Goal: Use online tool/utility: Utilize a website feature to perform a specific function

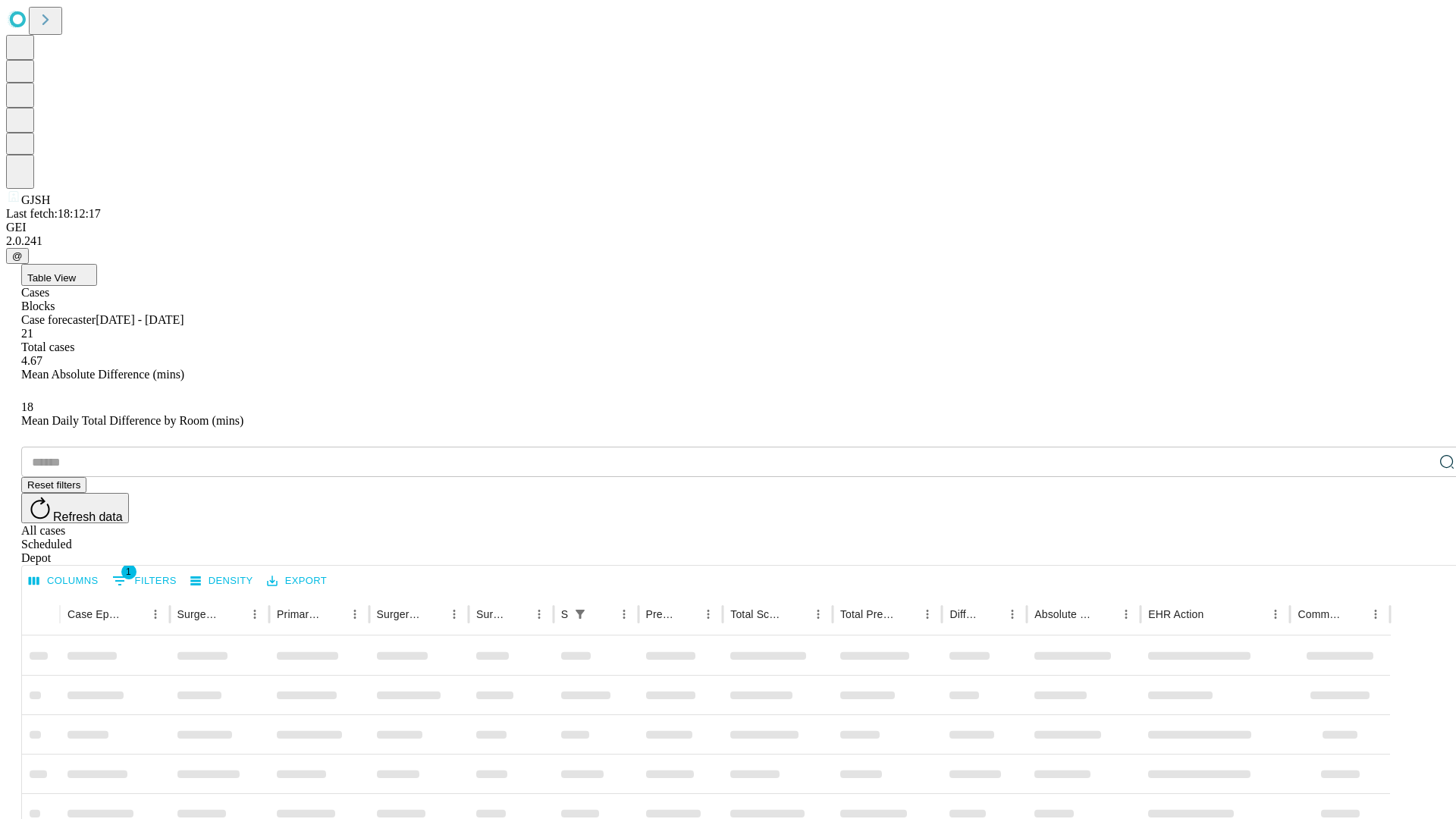
click at [76, 272] on span "Table View" at bounding box center [51, 278] width 49 height 11
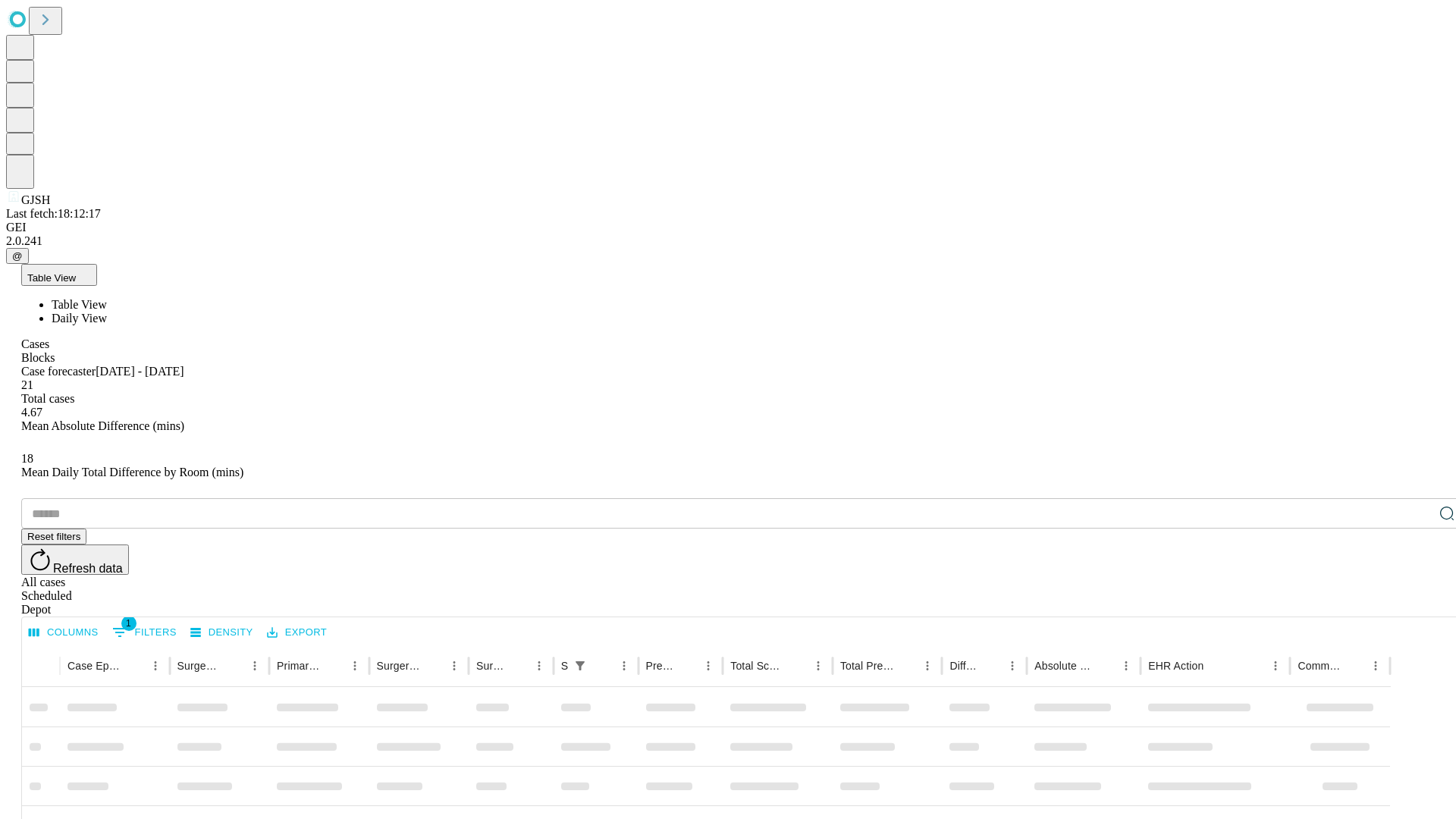
click at [107, 311] on span "Daily View" at bounding box center [80, 318] width 56 height 13
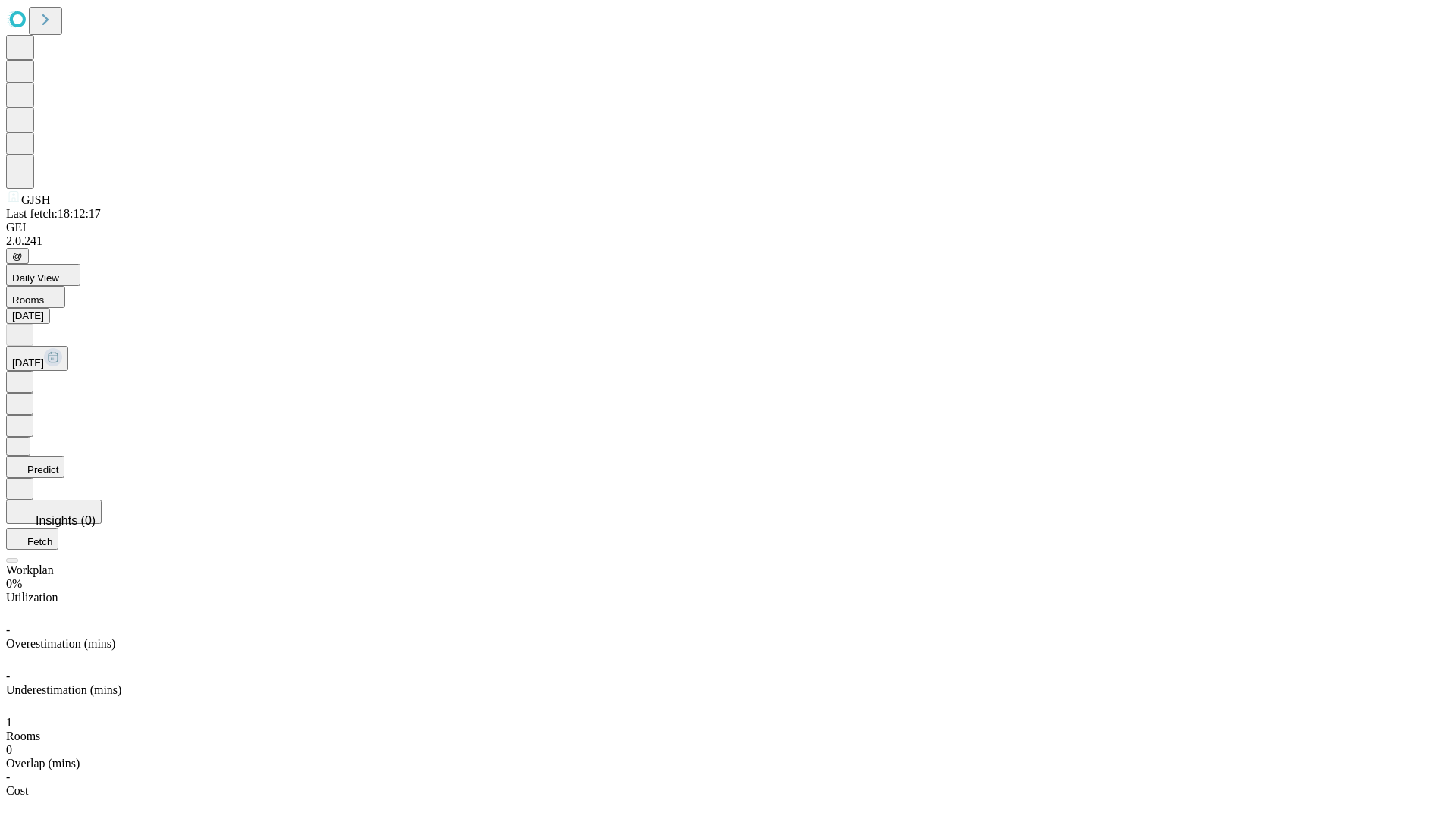
click at [64, 455] on button "Predict" at bounding box center [35, 466] width 58 height 22
